Goal: Task Accomplishment & Management: Use online tool/utility

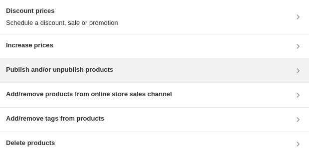
click at [82, 71] on h3 "Publish and/or unpublish products" at bounding box center [59, 70] width 107 height 10
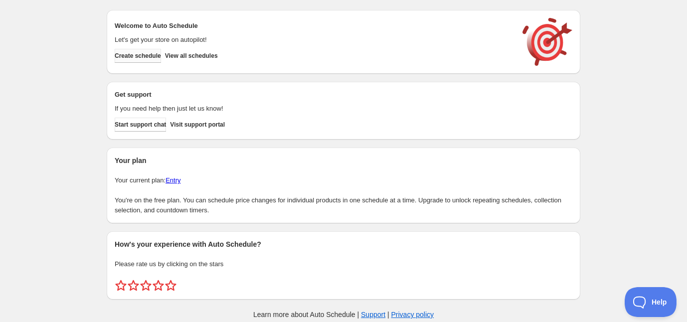
click at [153, 59] on span "Create schedule" at bounding box center [138, 56] width 46 height 8
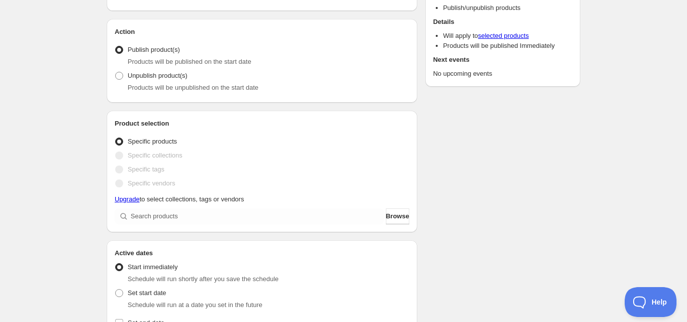
scroll to position [87, 0]
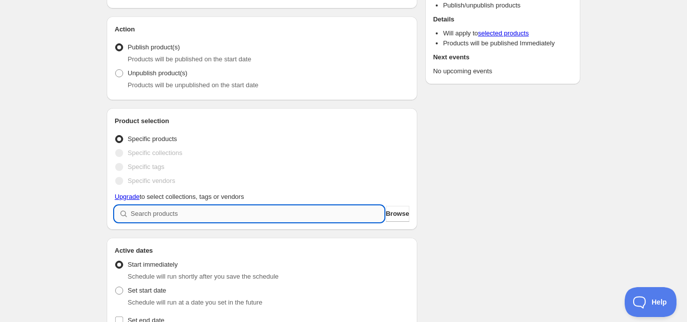
click at [237, 212] on input "search" at bounding box center [257, 214] width 253 height 16
click at [396, 216] on span "Browse" at bounding box center [397, 214] width 23 height 10
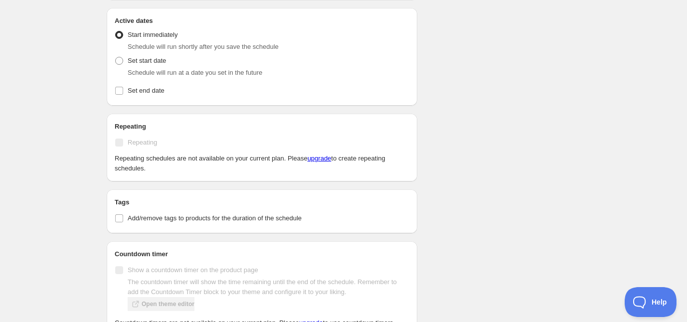
scroll to position [0, 0]
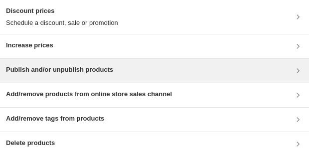
click at [41, 76] on div "Publish and/or unpublish products" at bounding box center [59, 71] width 107 height 12
